Goal: Communication & Community: Answer question/provide support

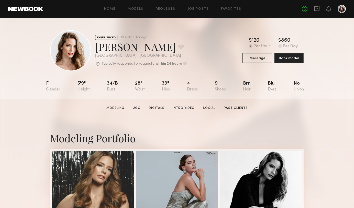
click at [137, 11] on div "Home Models Requests Job Posts Favorites Sign Out No fees up to $5,000" at bounding box center [194, 9] width 303 height 8
click at [135, 5] on div "Home Models Requests Job Posts Favorites Sign Out No fees up to $5,000" at bounding box center [194, 9] width 303 height 8
click at [138, 7] on link "Models" at bounding box center [136, 8] width 16 height 3
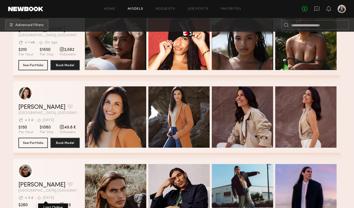
scroll to position [182, 0]
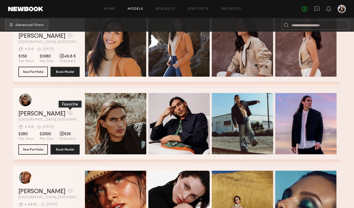
click at [68, 115] on button "grid" at bounding box center [70, 113] width 5 height 5
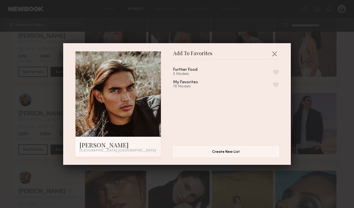
click at [276, 84] on button "button" at bounding box center [275, 84] width 5 height 5
click at [6, 119] on div "Add To Favorites Fabian A. Los Angeles, CA Add To Favorites Further Food 5 Mode…" at bounding box center [177, 104] width 354 height 208
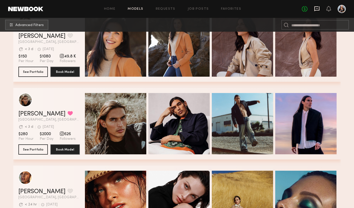
click at [316, 9] on icon at bounding box center [317, 9] width 6 height 6
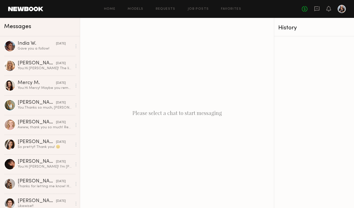
click at [337, 12] on div "No fees up to $5,000" at bounding box center [324, 9] width 44 height 8
click at [333, 12] on div "No fees up to $5,000" at bounding box center [324, 9] width 44 height 8
click at [331, 12] on div at bounding box center [328, 9] width 5 height 6
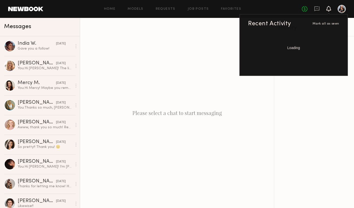
click at [330, 8] on icon at bounding box center [328, 9] width 5 height 6
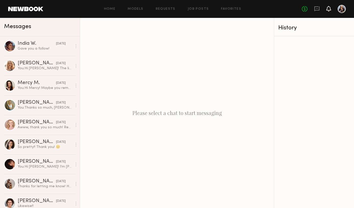
click at [330, 8] on icon at bounding box center [328, 9] width 5 height 6
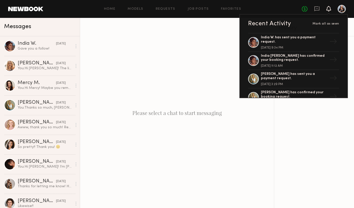
click at [236, 5] on header "Home Models Requests Job Posts Favorites Sign Out No fees up to $5,000 Recent A…" at bounding box center [177, 9] width 354 height 18
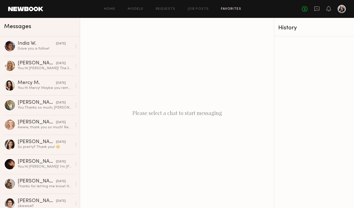
click at [234, 9] on link "Favorites" at bounding box center [231, 8] width 20 height 3
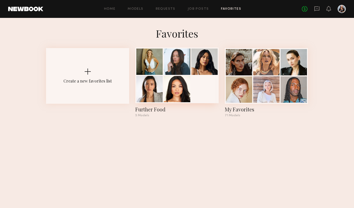
click at [172, 73] on div at bounding box center [177, 62] width 26 height 26
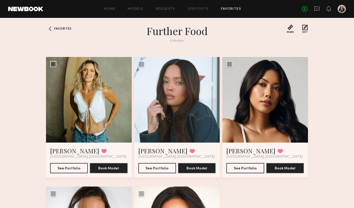
scroll to position [1, 0]
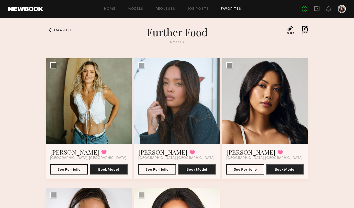
click at [341, 11] on div at bounding box center [342, 9] width 8 height 8
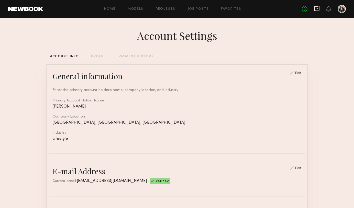
click at [318, 7] on icon at bounding box center [317, 9] width 6 height 6
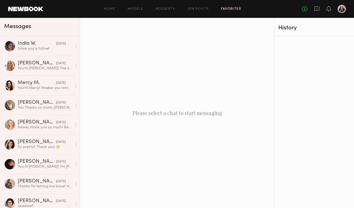
click at [234, 10] on link "Favorites" at bounding box center [231, 8] width 20 height 3
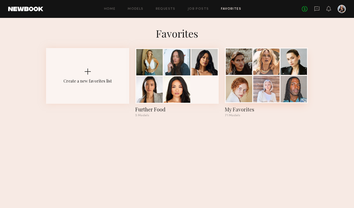
click at [239, 73] on div at bounding box center [239, 62] width 26 height 26
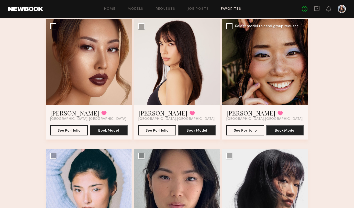
scroll to position [818, 0]
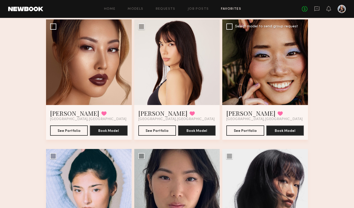
click at [263, 71] on div at bounding box center [265, 62] width 86 height 86
click at [263, 74] on div at bounding box center [265, 62] width 86 height 86
click at [247, 131] on button "See Portfolio" at bounding box center [245, 130] width 38 height 10
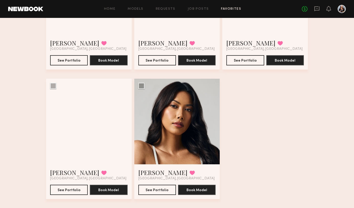
scroll to position [2964, 0]
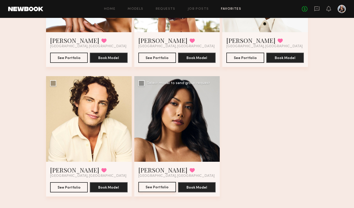
click at [151, 188] on button "See Portfolio" at bounding box center [157, 187] width 38 height 10
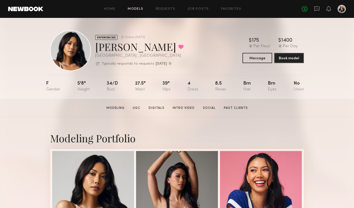
click at [140, 8] on link "Models" at bounding box center [136, 8] width 16 height 3
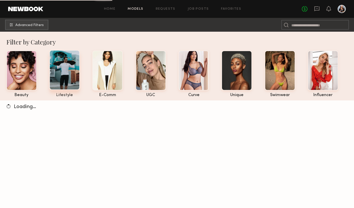
click at [68, 77] on div at bounding box center [64, 70] width 30 height 40
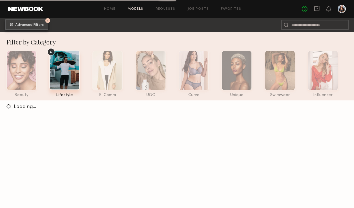
click at [39, 27] on button "1 Advanced Filters" at bounding box center [26, 24] width 43 height 10
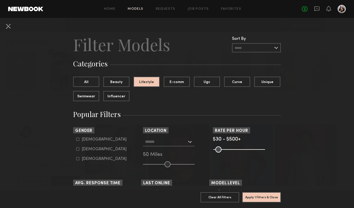
click at [86, 150] on div "Female" at bounding box center [104, 149] width 45 height 3
type input "**"
click at [185, 142] on input "text" at bounding box center [166, 141] width 42 height 9
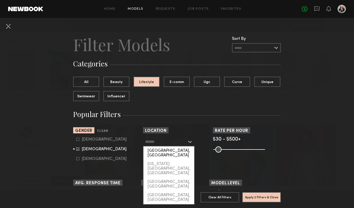
click at [172, 150] on div "[GEOGRAPHIC_DATA], [GEOGRAPHIC_DATA]" at bounding box center [168, 153] width 51 height 13
type input "**********"
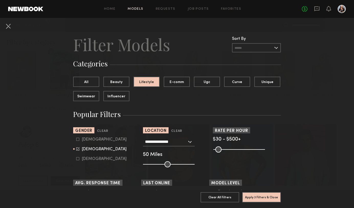
drag, startPoint x: 259, startPoint y: 148, endPoint x: 233, endPoint y: 147, distance: 25.3
click at [233, 147] on common-range-minmax at bounding box center [239, 149] width 52 height 6
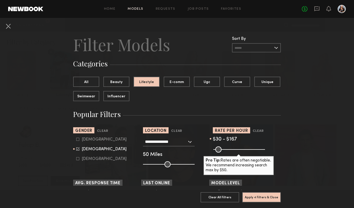
drag, startPoint x: 262, startPoint y: 149, endPoint x: 229, endPoint y: 150, distance: 32.8
click at [229, 150] on input "range" at bounding box center [239, 150] width 52 height 6
drag, startPoint x: 229, startPoint y: 150, endPoint x: 233, endPoint y: 151, distance: 3.3
type input "***"
click at [233, 151] on input "range" at bounding box center [239, 150] width 52 height 6
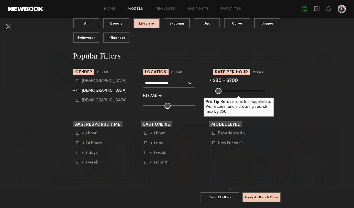
scroll to position [63, 0]
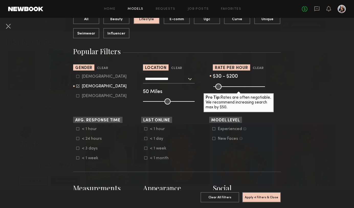
click at [85, 138] on div "< 24 hours" at bounding box center [92, 138] width 20 height 3
click at [152, 150] on div "< 1 week" at bounding box center [160, 148] width 20 height 3
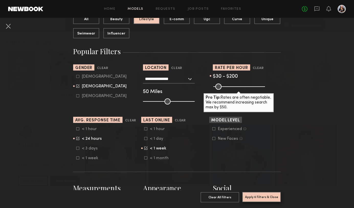
click at [256, 196] on button "Apply 6 Filters & Close" at bounding box center [261, 197] width 39 height 10
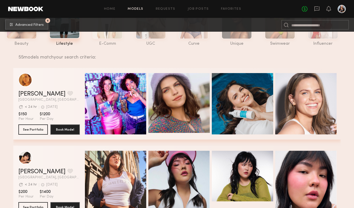
scroll to position [54, 0]
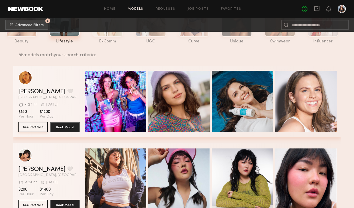
click at [34, 126] on button "See Portfolio" at bounding box center [32, 127] width 29 height 10
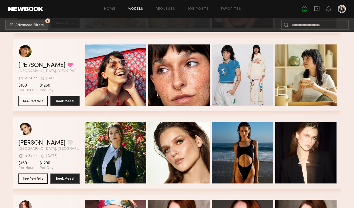
scroll to position [390, 0]
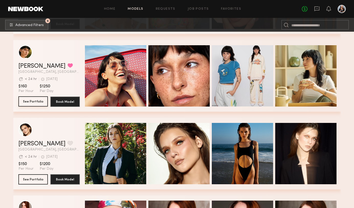
click at [42, 100] on button "See Portfolio" at bounding box center [32, 101] width 29 height 10
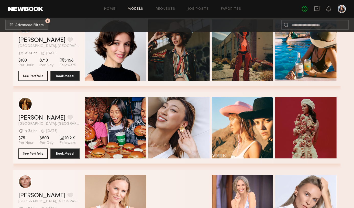
scroll to position [944, 0]
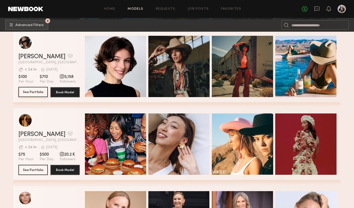
click at [35, 94] on button "See Portfolio" at bounding box center [32, 92] width 29 height 10
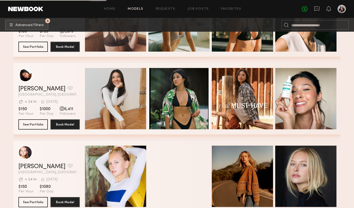
scroll to position [1773, 0]
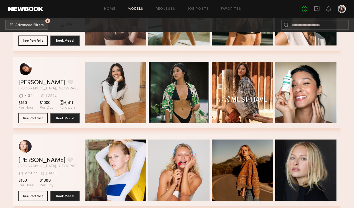
click at [32, 117] on button "See Portfolio" at bounding box center [32, 118] width 29 height 10
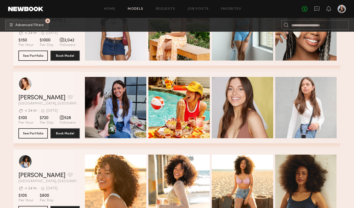
scroll to position [2301, 0]
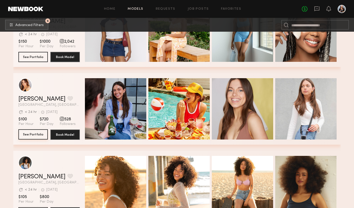
click at [24, 137] on button "See Portfolio" at bounding box center [32, 134] width 29 height 10
click at [25, 134] on button "See Portfolio" at bounding box center [32, 134] width 29 height 10
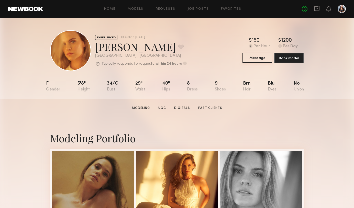
click at [261, 58] on button "Message" at bounding box center [257, 58] width 30 height 10
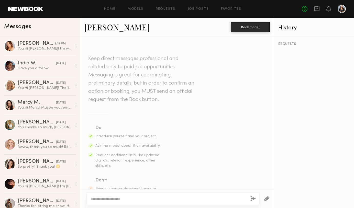
click at [123, 194] on div at bounding box center [172, 199] width 173 height 12
click at [125, 201] on textarea at bounding box center [169, 198] width 156 height 5
paste textarea "**********"
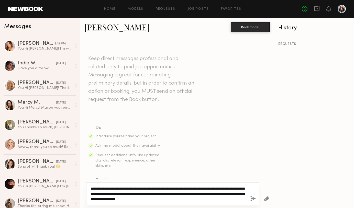
click at [100, 190] on textarea "**********" at bounding box center [169, 193] width 156 height 15
type textarea "**********"
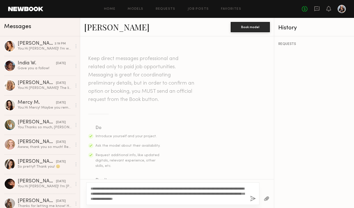
click at [251, 197] on button "button" at bounding box center [253, 199] width 6 height 6
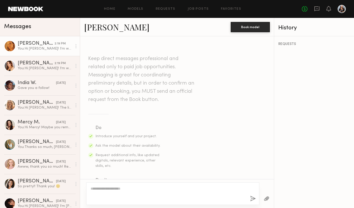
scroll to position [139, 0]
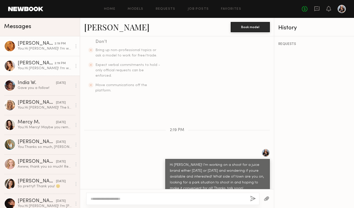
click at [33, 63] on div "Haley D." at bounding box center [36, 63] width 37 height 5
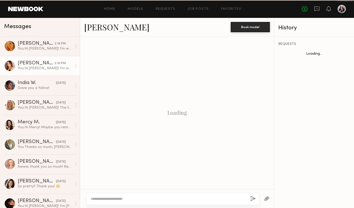
scroll to position [139, 0]
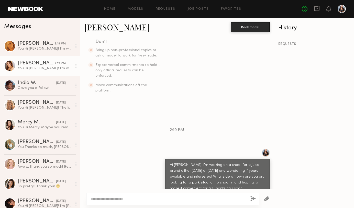
click at [104, 30] on link "Haley D." at bounding box center [116, 26] width 65 height 11
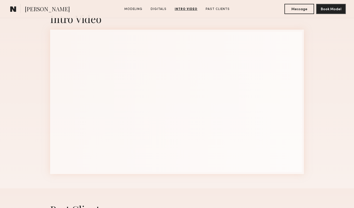
scroll to position [736, 0]
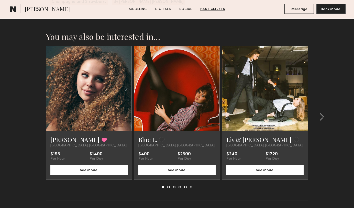
scroll to position [913, 0]
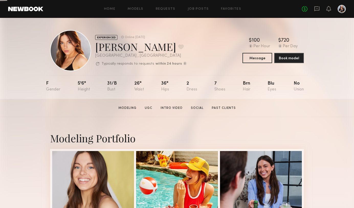
click at [81, 58] on div at bounding box center [70, 50] width 41 height 41
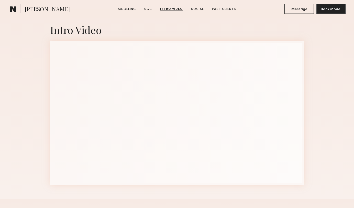
scroll to position [806, 0]
click at [301, 10] on button "Message" at bounding box center [299, 9] width 30 height 10
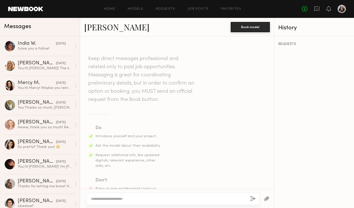
click at [135, 197] on textarea at bounding box center [169, 198] width 156 height 5
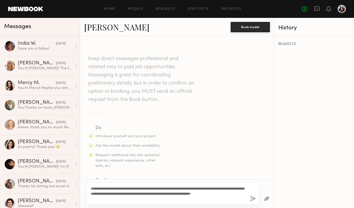
click at [201, 194] on textarea "**********" at bounding box center [169, 193] width 156 height 15
click at [235, 193] on textarea "**********" at bounding box center [169, 193] width 156 height 15
click at [182, 189] on textarea "**********" at bounding box center [169, 193] width 156 height 15
drag, startPoint x: 208, startPoint y: 199, endPoint x: 105, endPoint y: 174, distance: 106.1
click at [105, 174] on div "**********" at bounding box center [177, 122] width 194 height 172
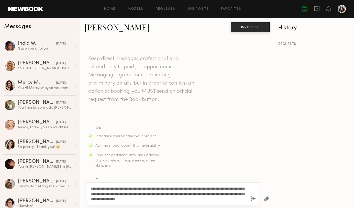
click at [205, 198] on textarea "**********" at bounding box center [169, 193] width 156 height 15
type textarea "**********"
click at [255, 199] on button "button" at bounding box center [253, 199] width 6 height 6
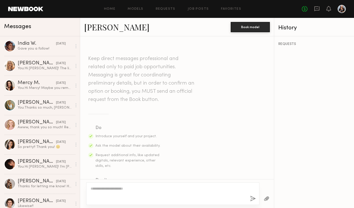
scroll to position [139, 0]
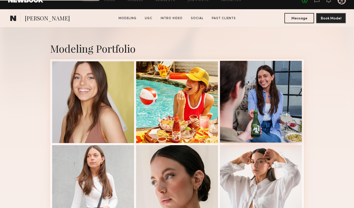
scroll to position [104, 0]
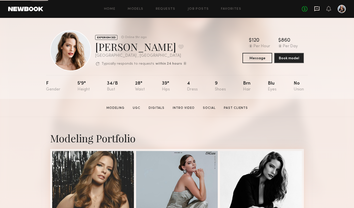
click at [314, 10] on icon at bounding box center [316, 8] width 5 height 5
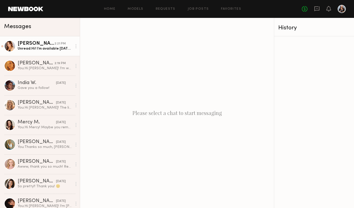
click at [37, 48] on div "Unread: Hi! I’m available [DATE] if that works for you as well. Just let me kno…" at bounding box center [45, 48] width 54 height 5
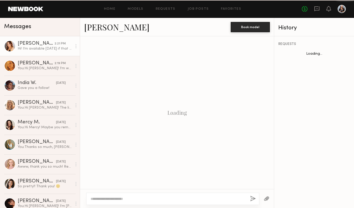
scroll to position [159, 0]
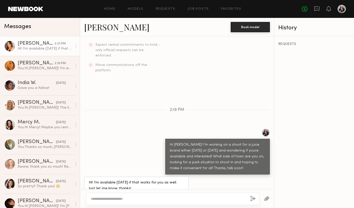
click at [114, 200] on textarea at bounding box center [169, 198] width 156 height 5
type textarea "**********"
click at [253, 198] on button "button" at bounding box center [253, 199] width 6 height 6
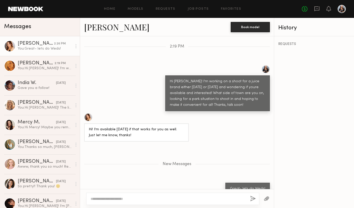
click at [206, 199] on textarea at bounding box center [169, 198] width 156 height 5
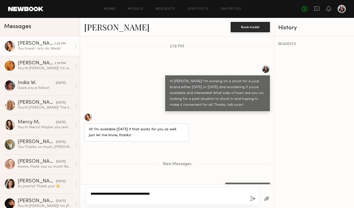
type textarea "**********"
click at [255, 199] on button "button" at bounding box center [253, 199] width 6 height 6
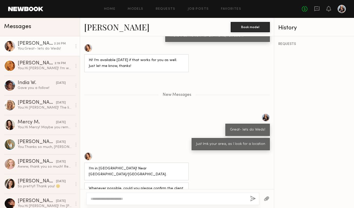
scroll to position [291, 0]
click at [160, 195] on div at bounding box center [172, 199] width 173 height 12
click at [156, 202] on div at bounding box center [172, 199] width 173 height 12
click at [165, 193] on div at bounding box center [172, 199] width 173 height 12
click at [159, 202] on div at bounding box center [172, 199] width 173 height 12
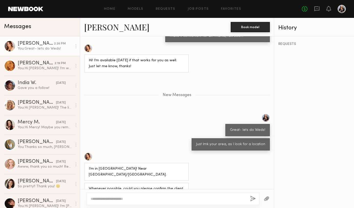
click at [159, 199] on textarea at bounding box center [169, 198] width 156 height 5
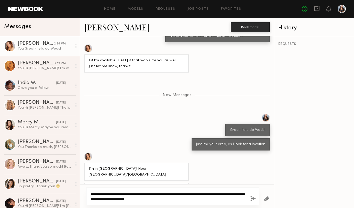
type textarea "**********"
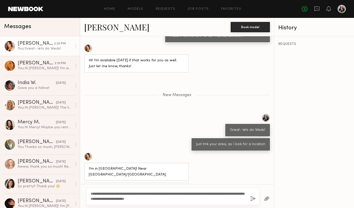
click at [249, 197] on div "**********" at bounding box center [172, 196] width 173 height 17
click at [251, 198] on button "button" at bounding box center [253, 199] width 6 height 6
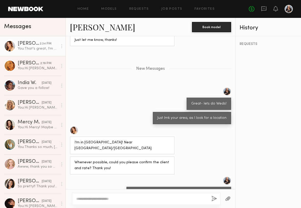
scroll to position [322, 0]
